Goal: Task Accomplishment & Management: Manage account settings

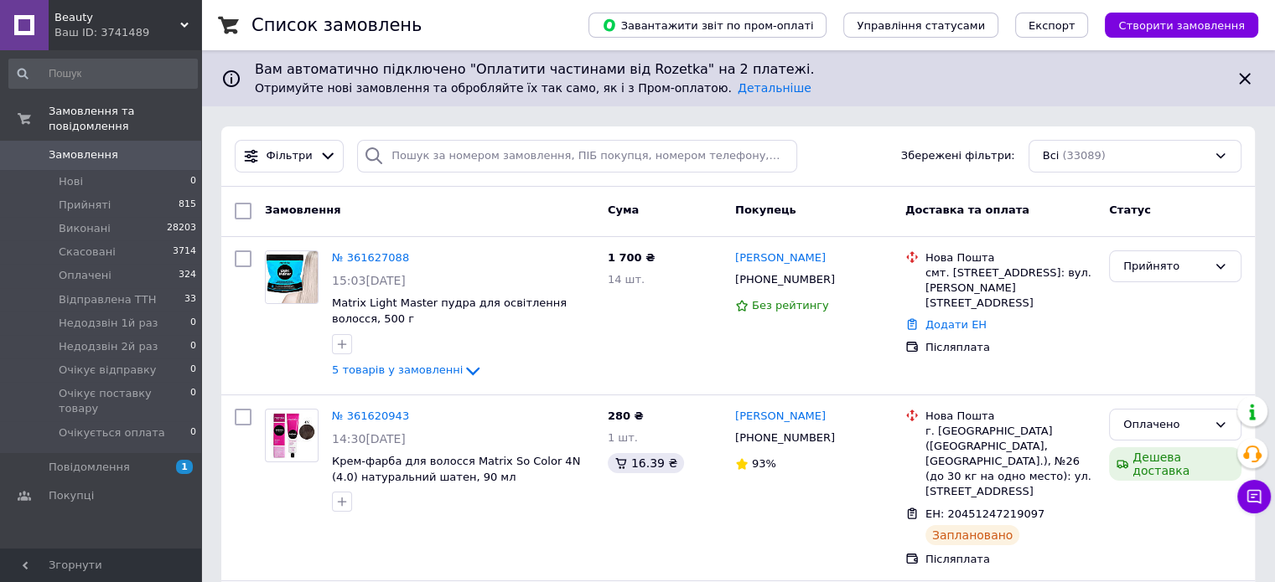
click at [124, 21] on span "Beauty" at bounding box center [117, 17] width 126 height 15
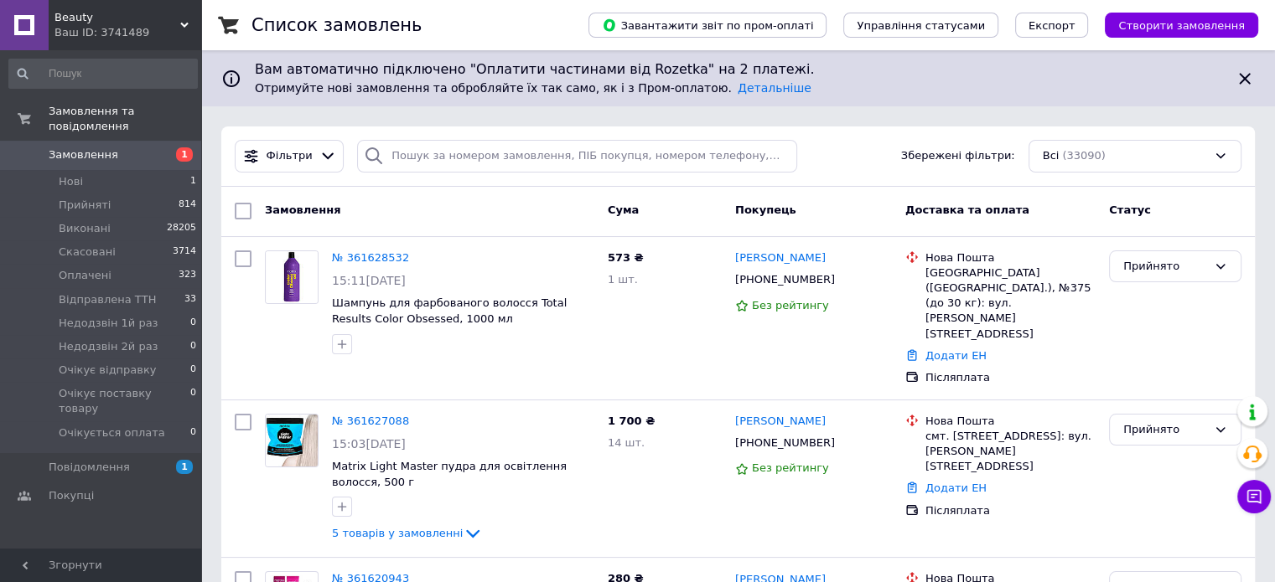
click at [169, 19] on span "Beauty" at bounding box center [117, 17] width 126 height 15
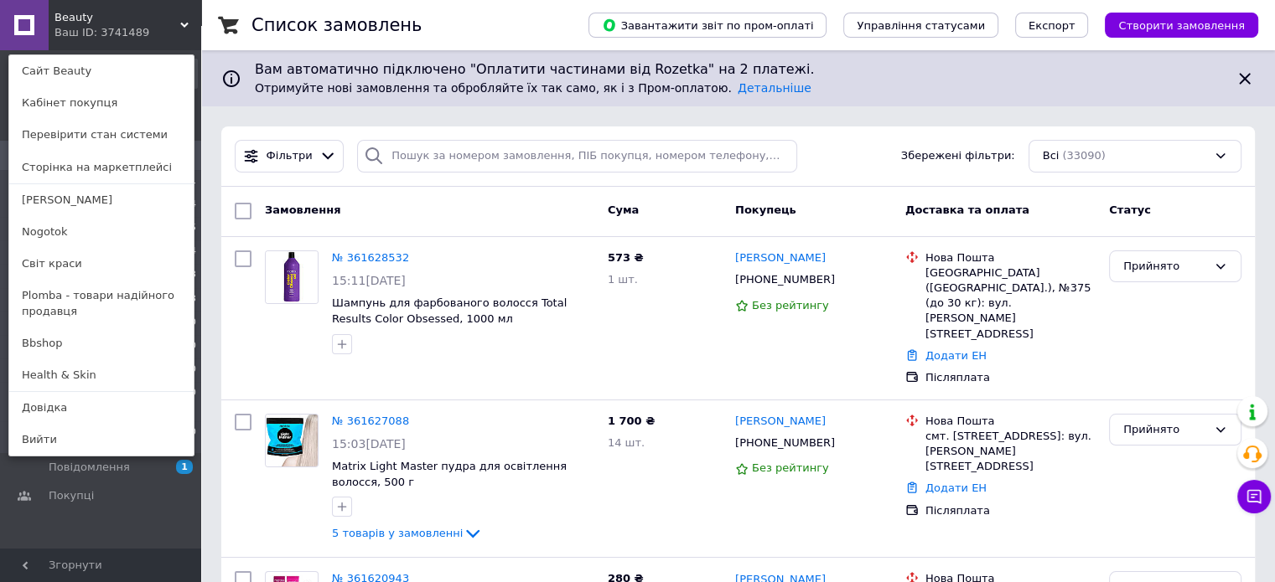
drag, startPoint x: 110, startPoint y: 197, endPoint x: 198, endPoint y: 153, distance: 98.2
click at [110, 197] on link "[PERSON_NAME]" at bounding box center [101, 200] width 184 height 32
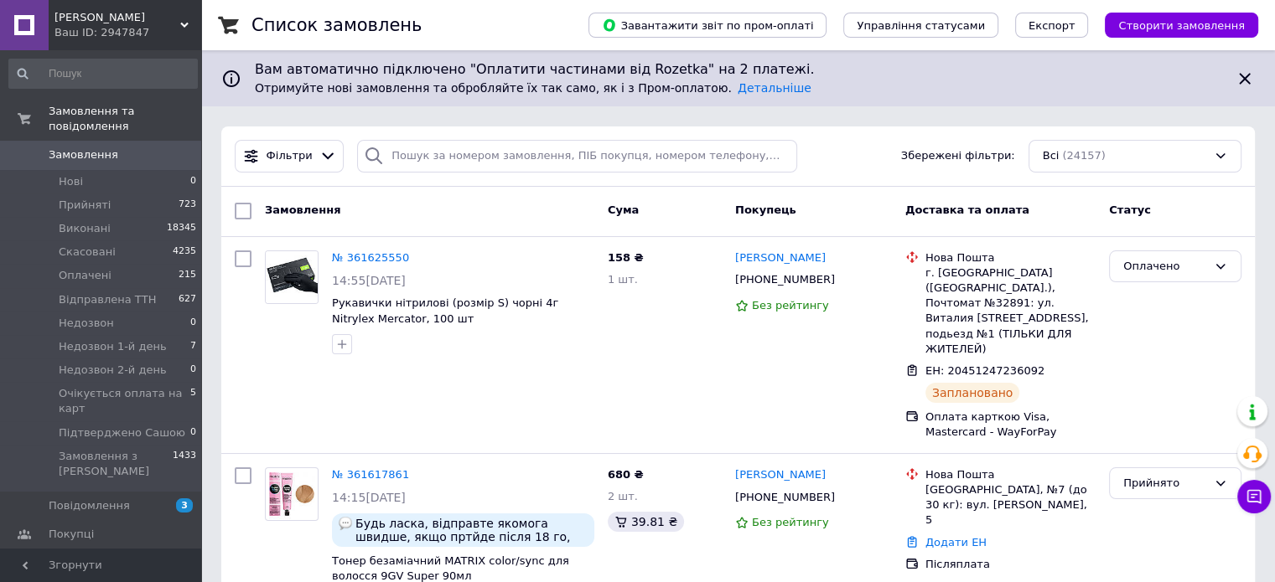
click at [135, 23] on span "[PERSON_NAME]" at bounding box center [117, 17] width 126 height 15
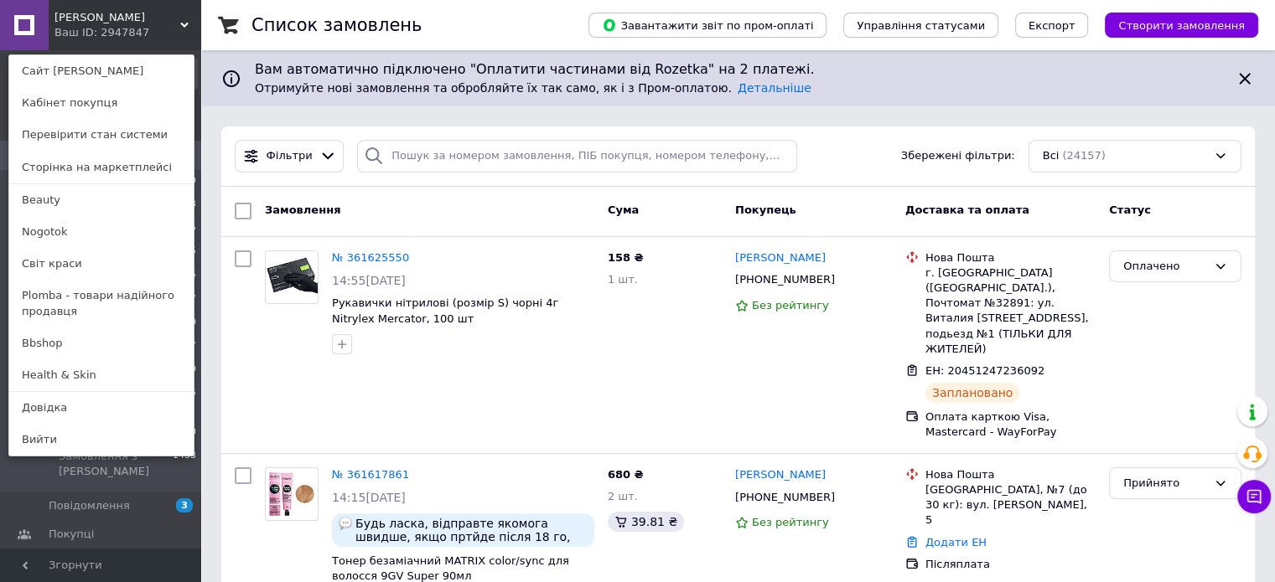
click at [61, 200] on link "Beauty" at bounding box center [101, 200] width 184 height 32
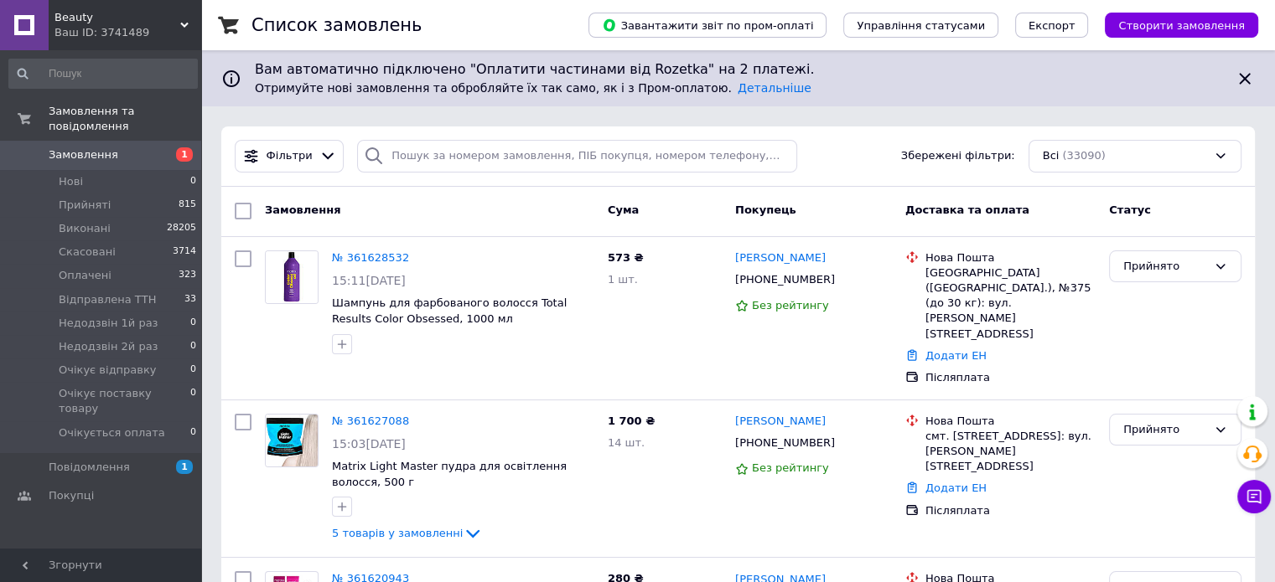
click at [130, 29] on div "Ваш ID: 3741489" at bounding box center [127, 32] width 147 height 15
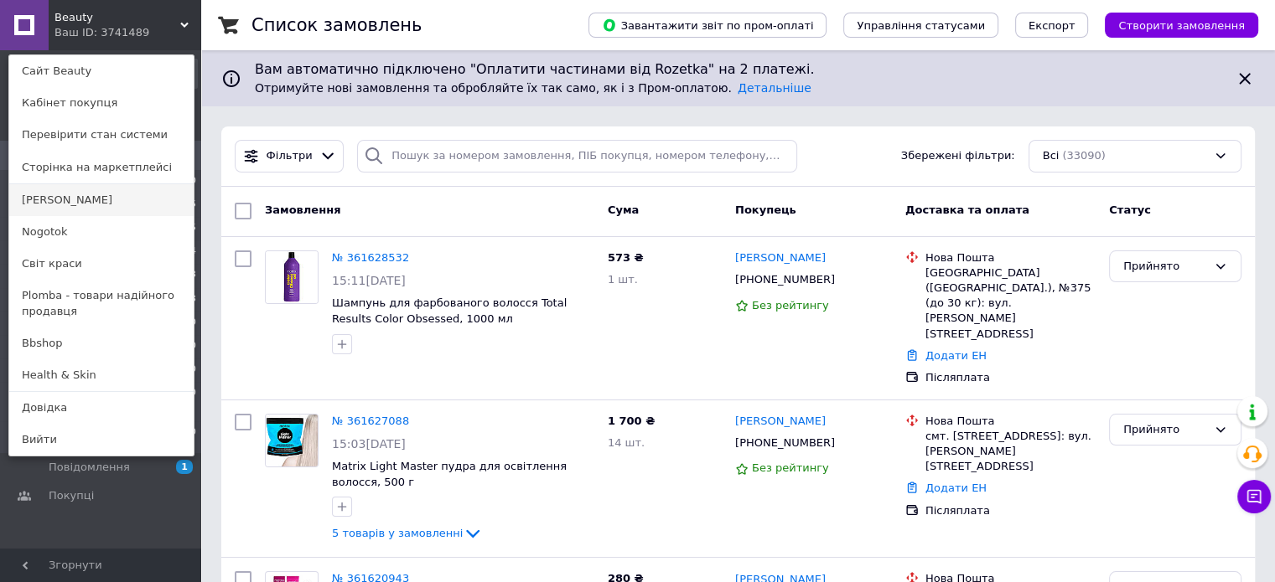
click at [69, 200] on link "[PERSON_NAME]" at bounding box center [101, 200] width 184 height 32
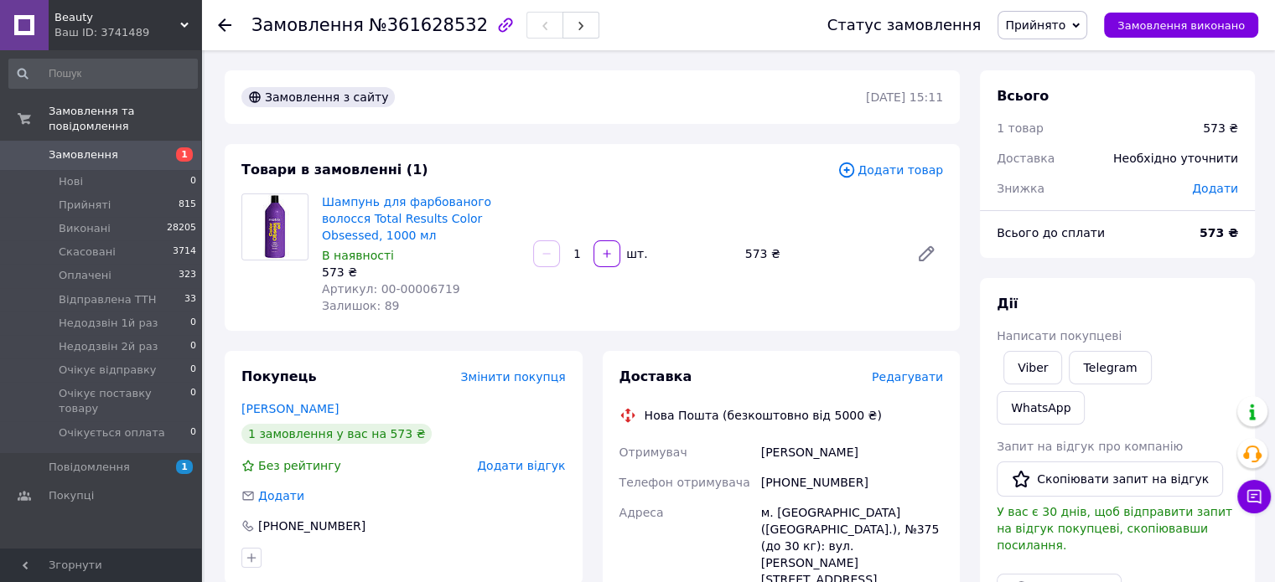
drag, startPoint x: 236, startPoint y: 391, endPoint x: 352, endPoint y: 400, distance: 116.0
click at [352, 400] on div "Покупець Змінити покупця [PERSON_NAME] 1 замовлення у вас на 573 ₴ Без рейтингу…" at bounding box center [404, 468] width 358 height 234
copy link "[PERSON_NAME]"
